Goal: Information Seeking & Learning: Learn about a topic

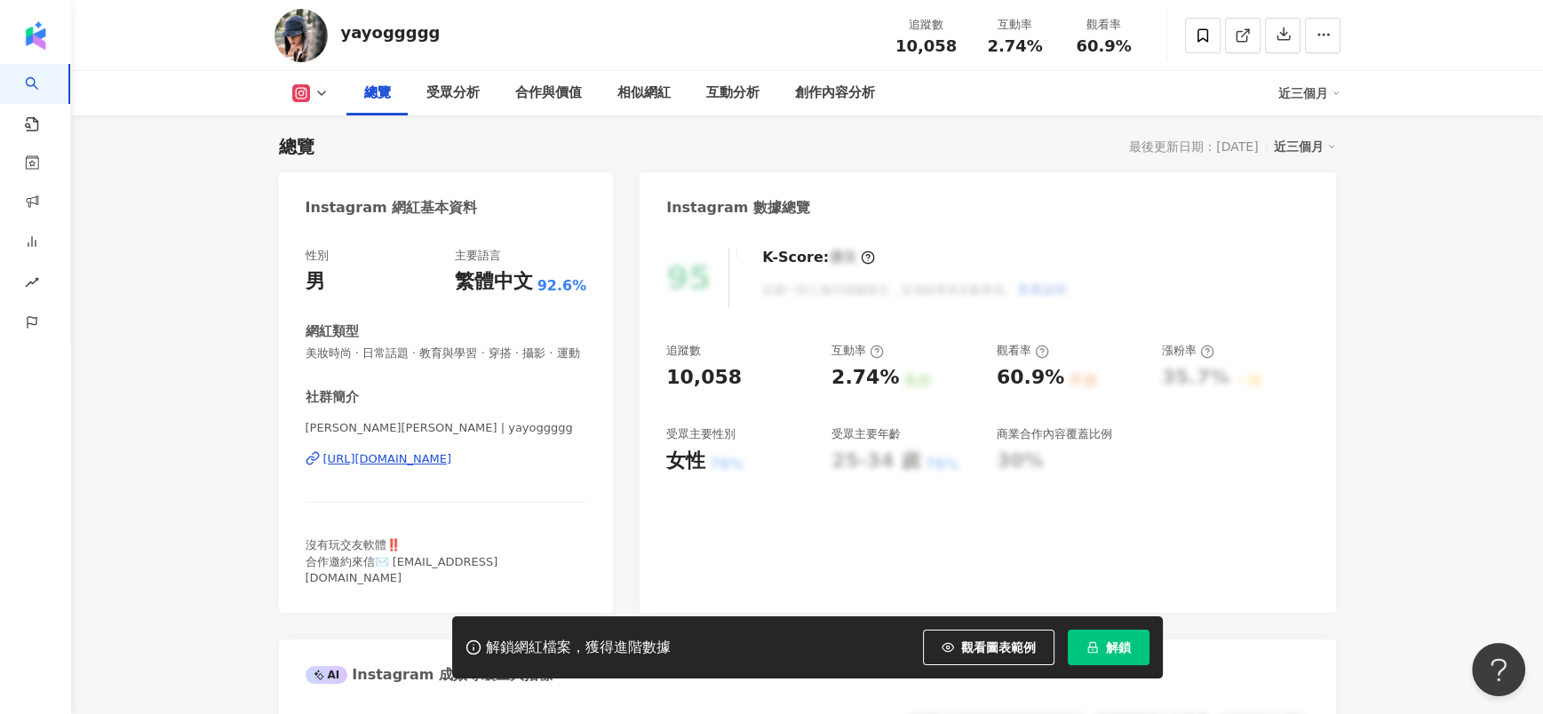
click at [1123, 651] on span "解鎖" at bounding box center [1118, 647] width 25 height 14
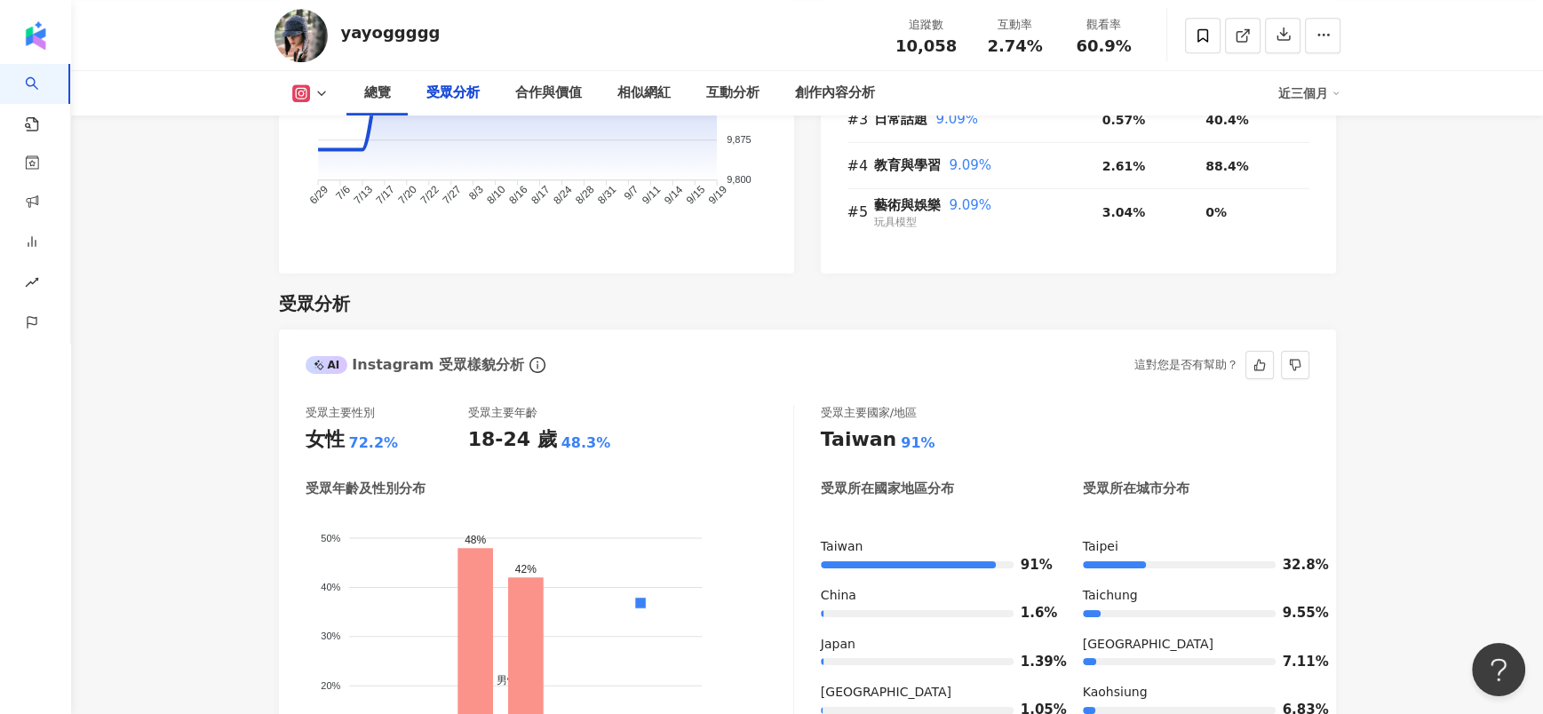
scroll to position [1559, 0]
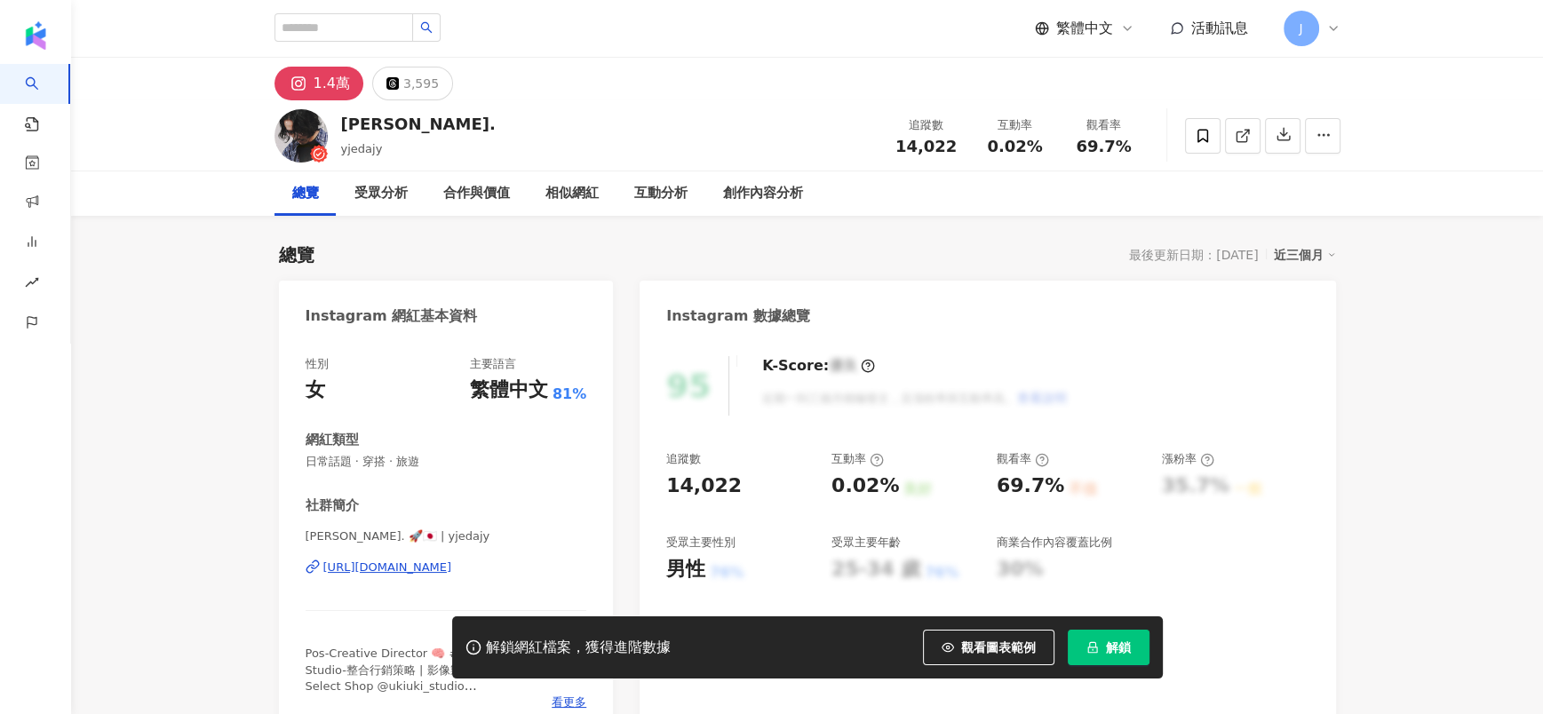
click at [1077, 654] on button "解鎖" at bounding box center [1109, 648] width 82 height 36
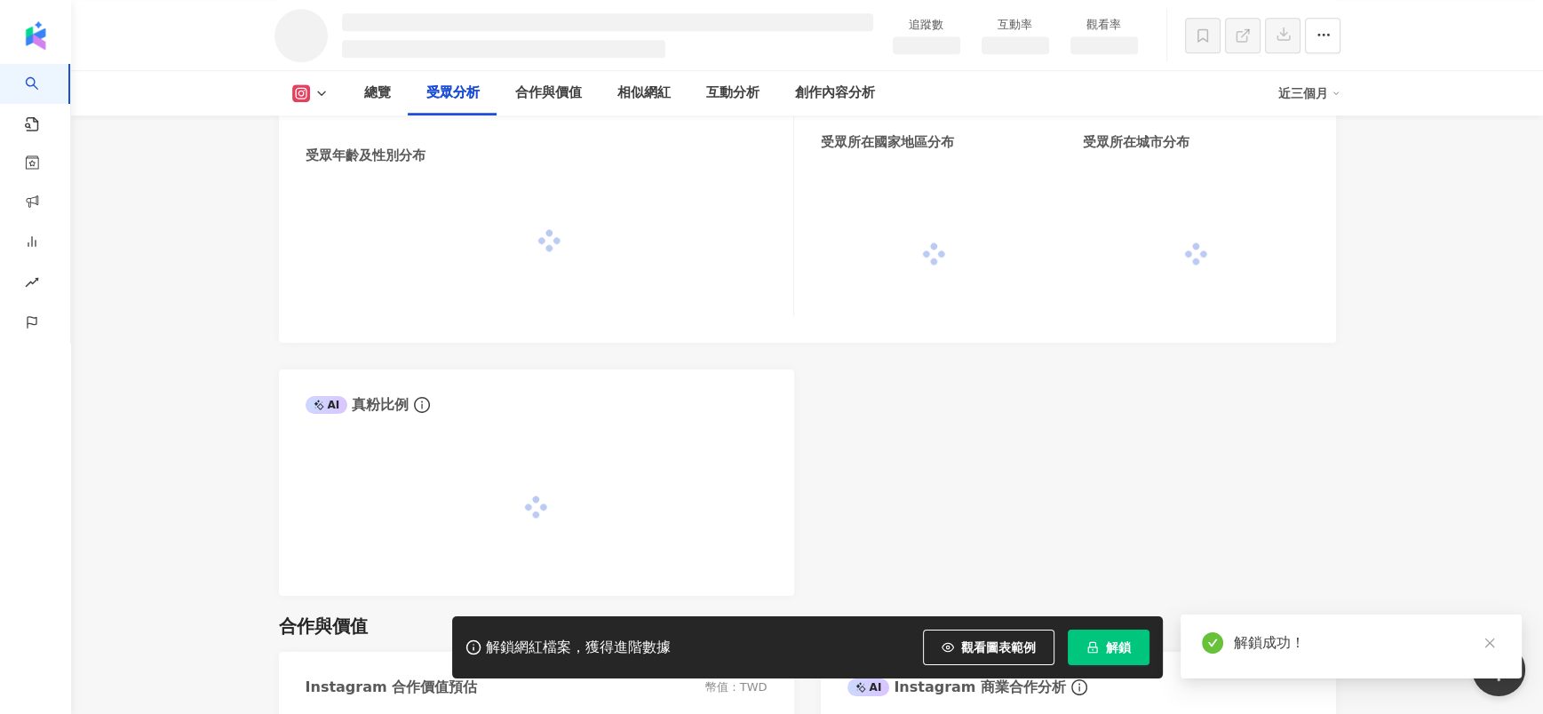
scroll to position [1525, 0]
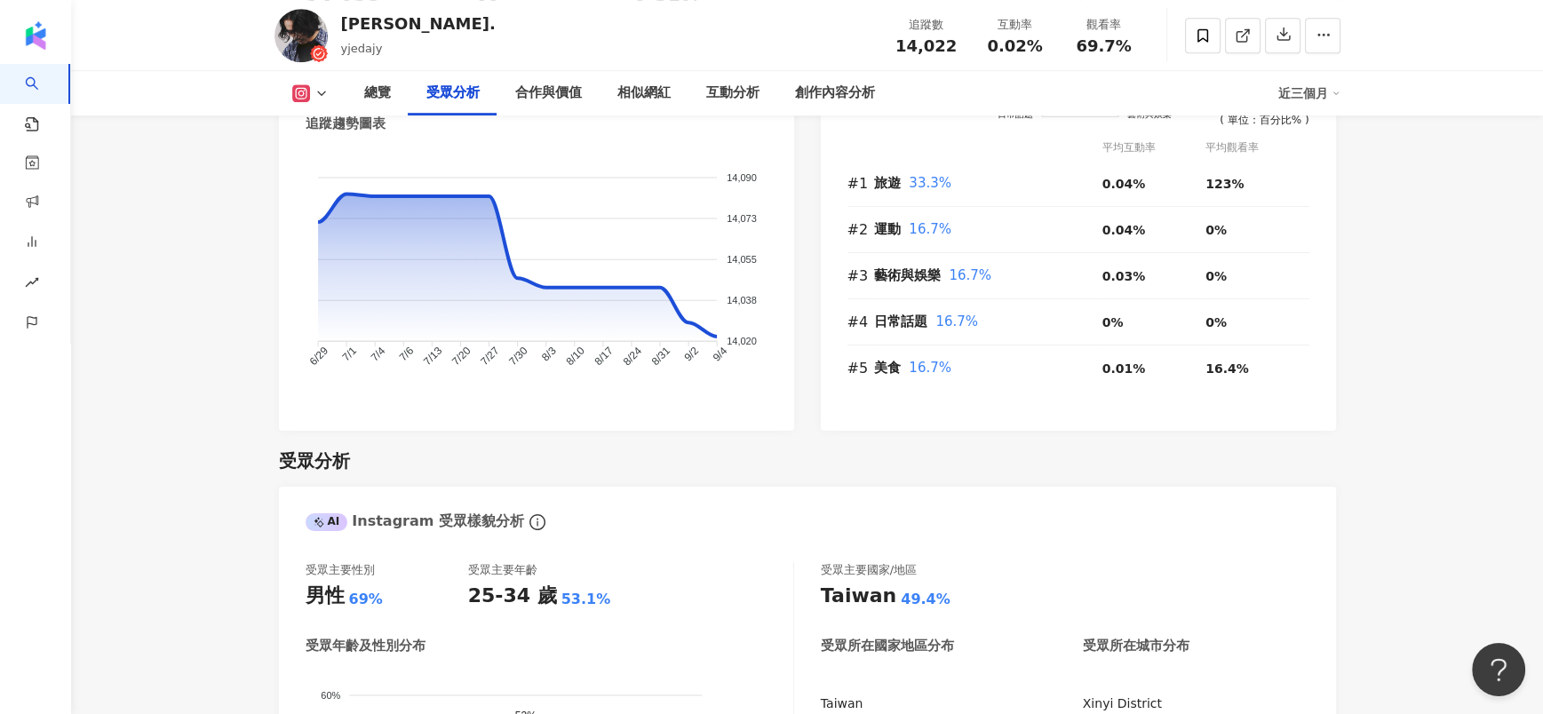
scroll to position [1599, 0]
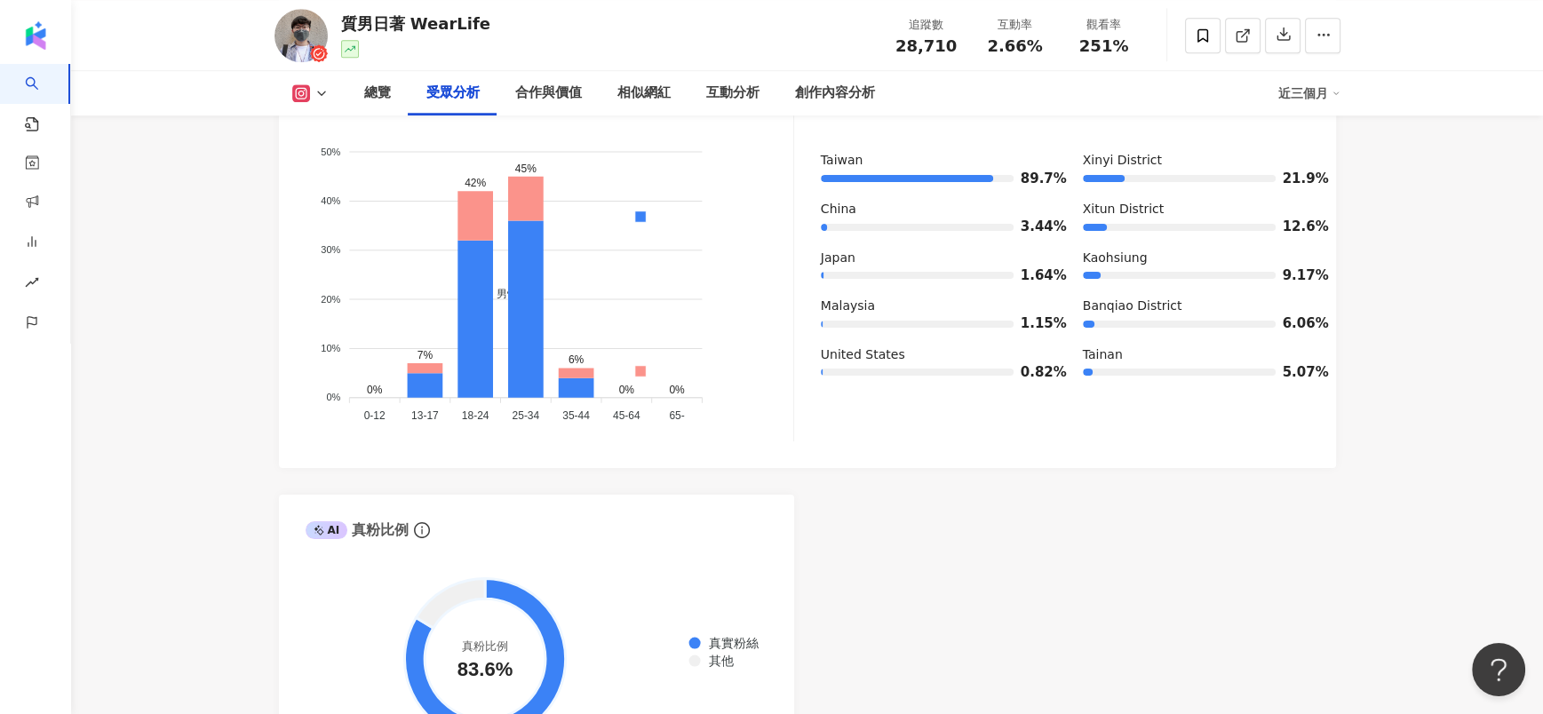
scroll to position [1465, 0]
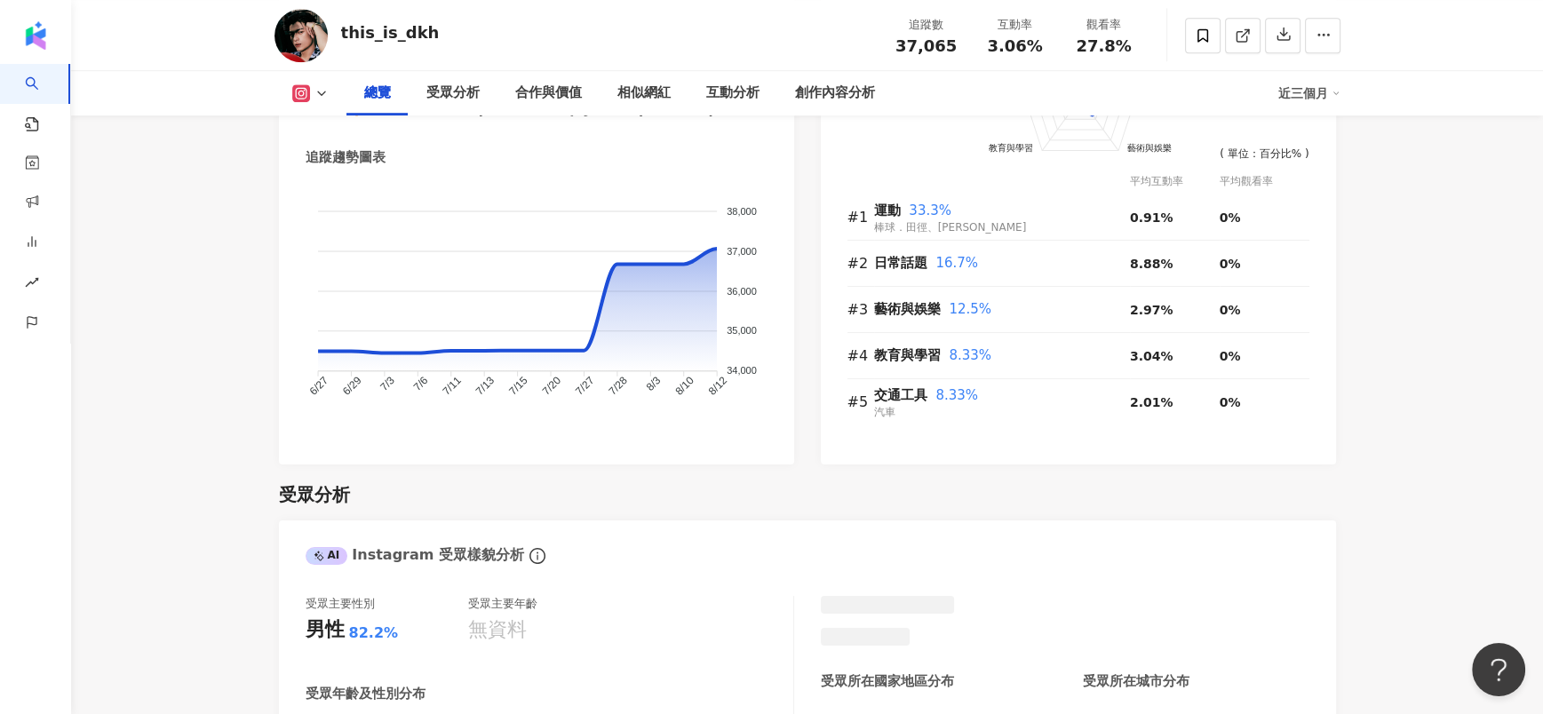
scroll to position [1442, 0]
